Goal: Task Accomplishment & Management: Use online tool/utility

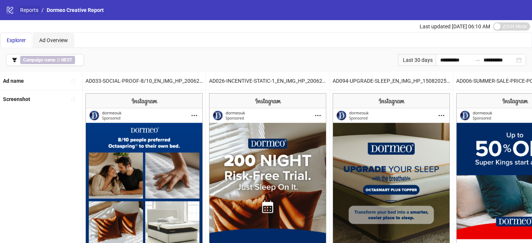
click at [25, 13] on link "Reports" at bounding box center [29, 10] width 21 height 8
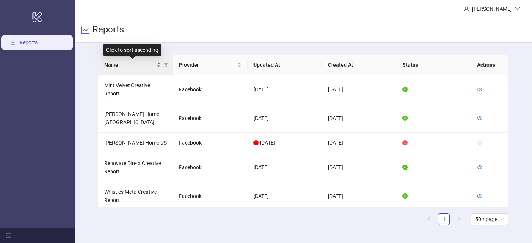
click at [157, 67] on div "Name" at bounding box center [132, 65] width 57 height 8
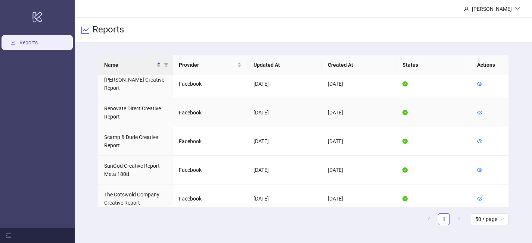
scroll to position [541, 0]
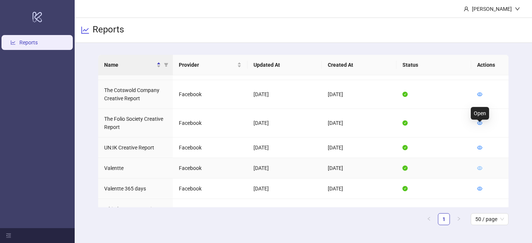
click at [479, 166] on icon "eye" at bounding box center [479, 168] width 5 height 5
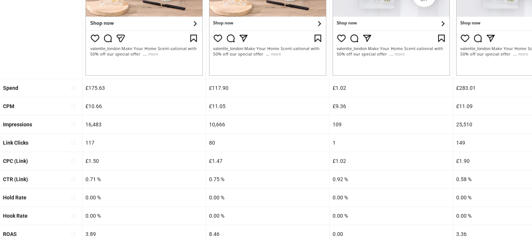
scroll to position [327, 0]
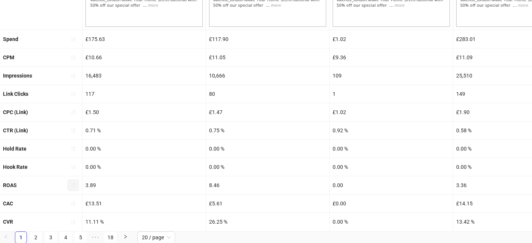
click at [73, 186] on icon "sort-ascending" at bounding box center [73, 185] width 5 height 5
click at [73, 186] on icon "loading" at bounding box center [73, 185] width 7 height 7
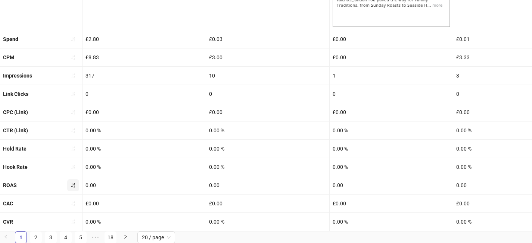
click at [74, 186] on icon "sort-ascending" at bounding box center [73, 185] width 5 height 5
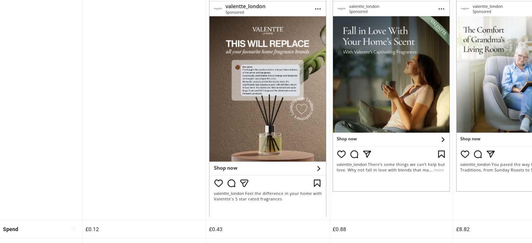
scroll to position [0, 0]
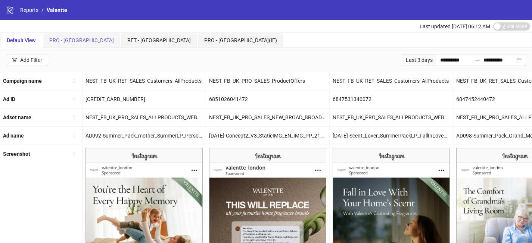
click at [65, 44] on div "PRO - [GEOGRAPHIC_DATA]" at bounding box center [81, 40] width 77 height 15
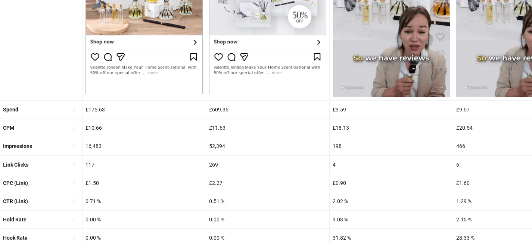
scroll to position [330, 0]
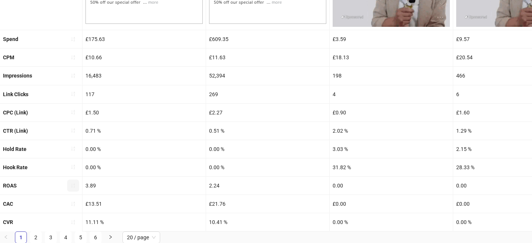
click at [72, 184] on icon "sort-ascending" at bounding box center [73, 185] width 5 height 5
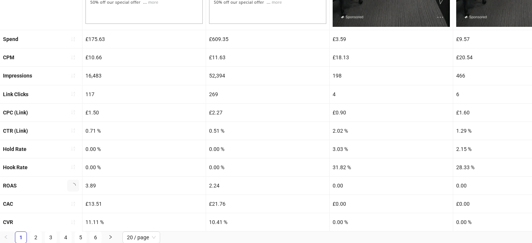
click at [72, 184] on icon "loading" at bounding box center [72, 185] width 7 height 7
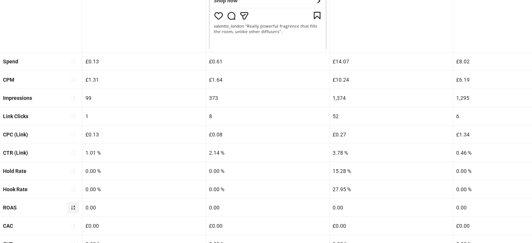
click at [74, 206] on icon "sort-ascending" at bounding box center [73, 208] width 4 height 4
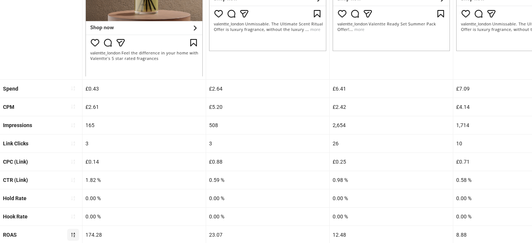
scroll to position [352, 0]
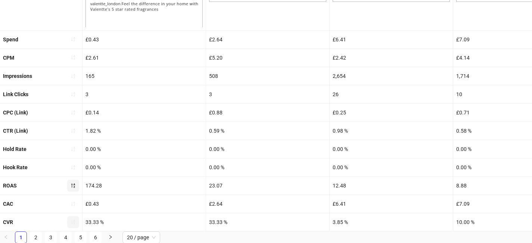
click at [78, 222] on button "button" at bounding box center [73, 223] width 12 height 12
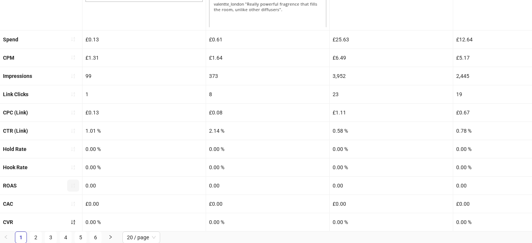
click at [74, 223] on icon "sort-ascending" at bounding box center [73, 222] width 4 height 4
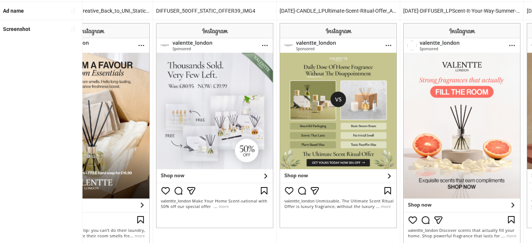
scroll to position [0, 924]
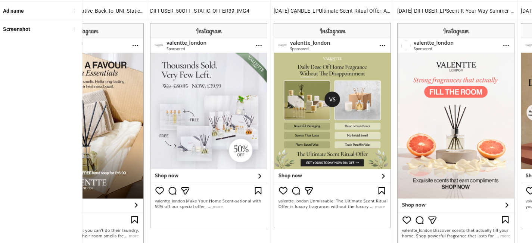
click at [267, 97] on div at bounding box center [208, 125] width 123 height 211
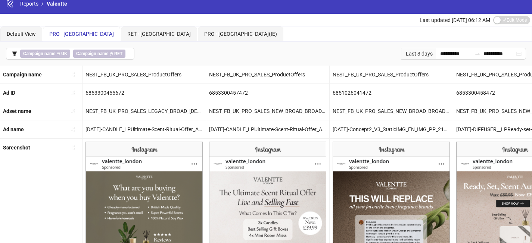
scroll to position [0, 0]
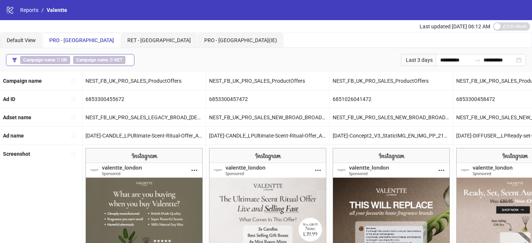
click at [131, 57] on button "Campaign name ∋ UK Campaign name ∌ RET" at bounding box center [70, 60] width 128 height 12
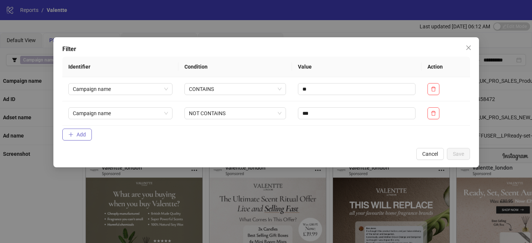
click at [80, 132] on span "Add" at bounding box center [81, 135] width 9 height 6
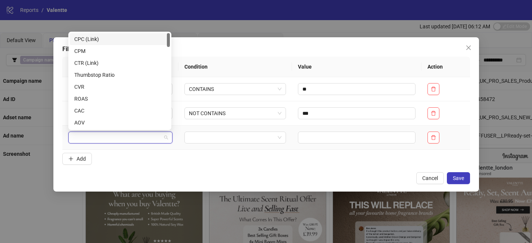
click at [107, 136] on input "search" at bounding box center [117, 137] width 88 height 11
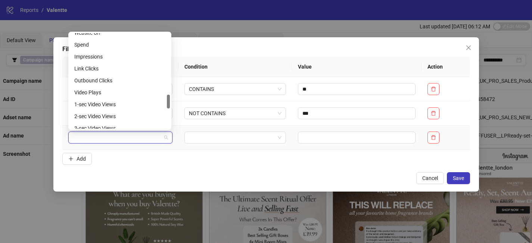
scroll to position [416, 0]
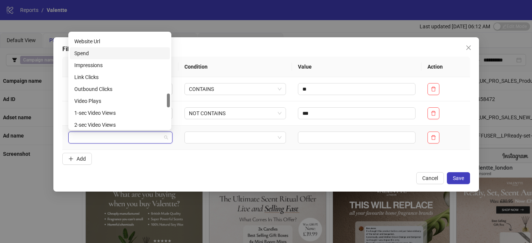
click at [105, 52] on div "Spend" at bounding box center [119, 53] width 91 height 8
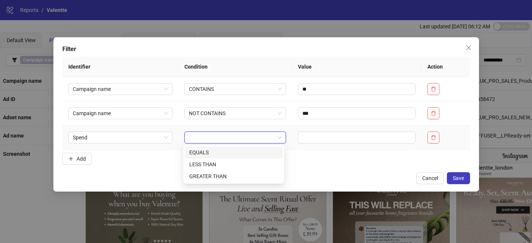
click at [240, 135] on input "search" at bounding box center [232, 137] width 86 height 11
click at [238, 175] on div "GREATER THAN" at bounding box center [233, 177] width 89 height 8
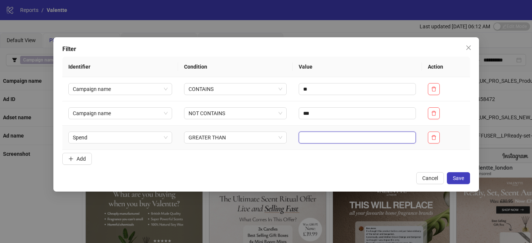
click at [326, 134] on input "text" at bounding box center [357, 138] width 117 height 12
type input "**"
